Goal: Task Accomplishment & Management: Manage account settings

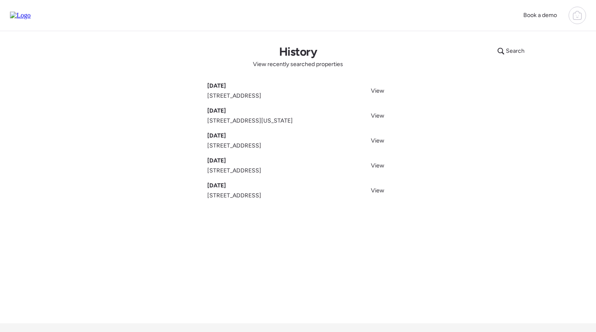
click at [573, 20] on icon at bounding box center [578, 15] width 10 height 10
click at [488, 157] on span "Logout" at bounding box center [488, 161] width 18 height 8
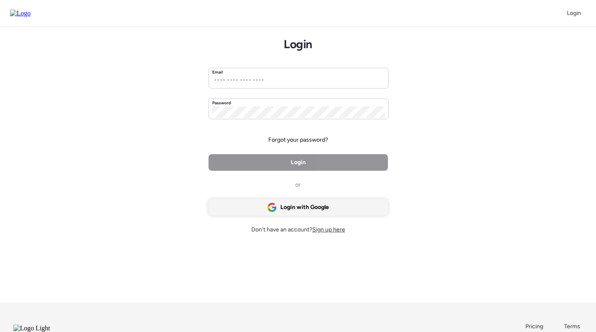
click at [337, 211] on div "Login with Google" at bounding box center [299, 207] width 180 height 17
